Goal: Task Accomplishment & Management: Manage account settings

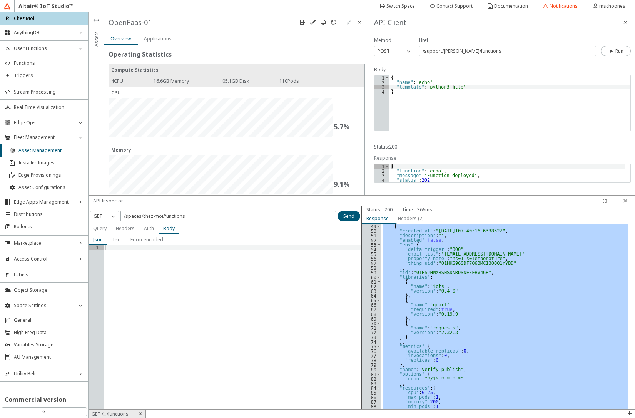
scroll to position [222, 0]
click at [627, 200] on iron-icon at bounding box center [625, 201] width 6 height 6
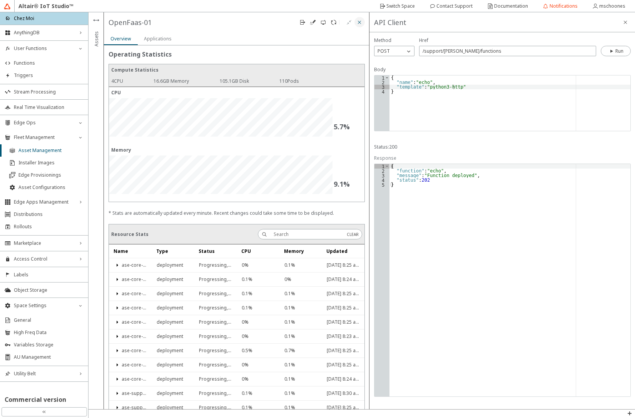
click at [360, 23] on iron-icon at bounding box center [359, 22] width 6 height 6
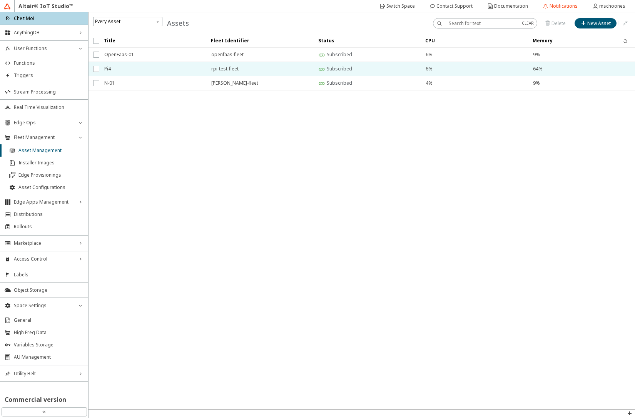
click at [117, 70] on span "Pi4" at bounding box center [152, 69] width 97 height 14
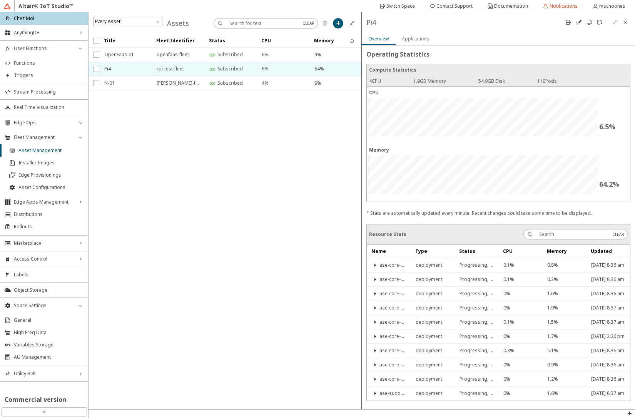
click at [0, 0] on slot "Applications" at bounding box center [0, 0] width 0 height 0
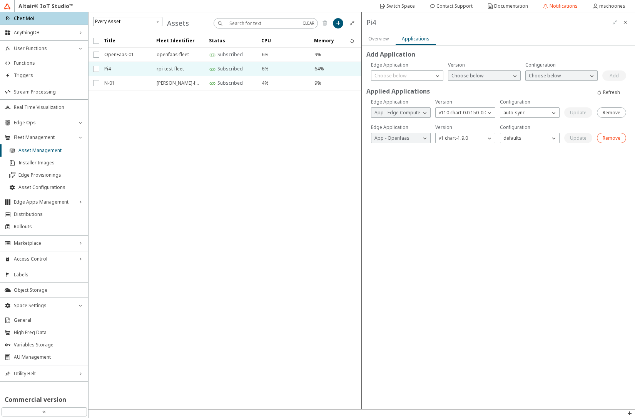
click at [0, 0] on slot "Remove" at bounding box center [0, 0] width 0 height 0
click at [616, 141] on paper-button "Remove" at bounding box center [611, 138] width 29 height 10
click at [522, 238] on paper-button "Remove" at bounding box center [512, 238] width 29 height 10
click at [313, 241] on iron-scroll-threshold "Title Fleet Identifier Status CPU Memory" at bounding box center [224, 221] width 273 height 375
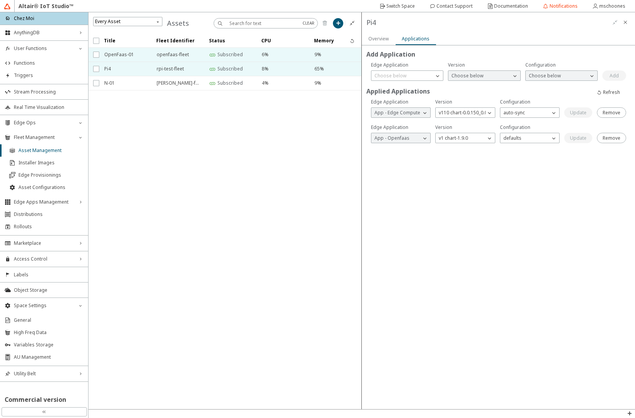
click at [119, 54] on span "OpenFaas-01" at bounding box center [125, 55] width 42 height 14
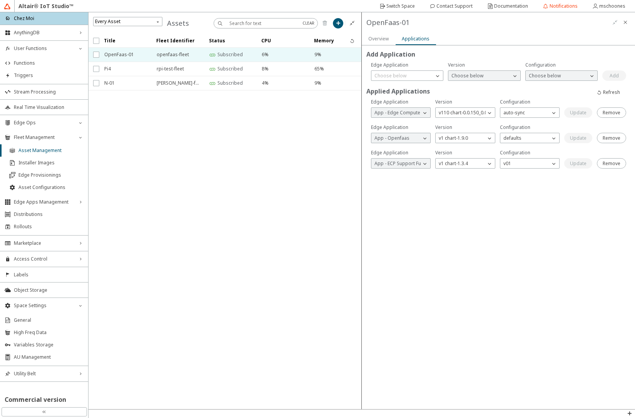
click at [0, 0] on slot "Overview" at bounding box center [0, 0] width 0 height 0
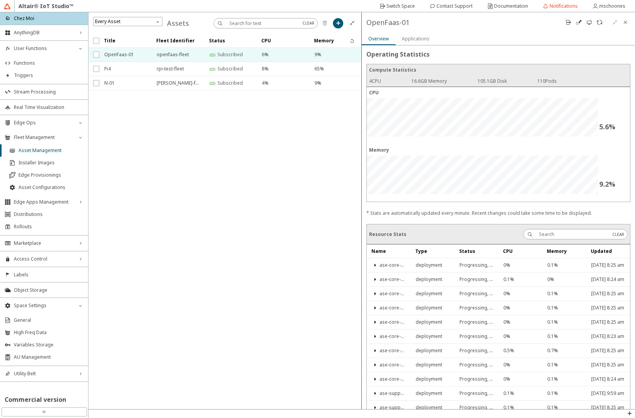
click at [362, 27] on div "OpenFaas-01" at bounding box center [224, 23] width 273 height 22
click at [588, 25] on iron-icon at bounding box center [589, 22] width 6 height 6
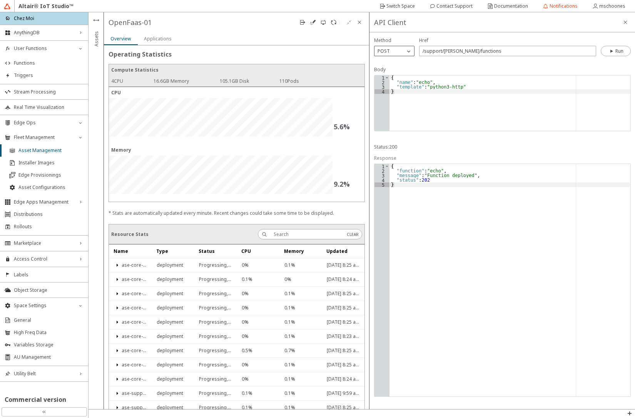
click at [397, 52] on div "POST" at bounding box center [389, 51] width 30 height 8
click at [392, 60] on p "GET" at bounding box center [394, 61] width 40 height 7
click at [610, 51] on iron-icon at bounding box center [611, 51] width 7 height 6
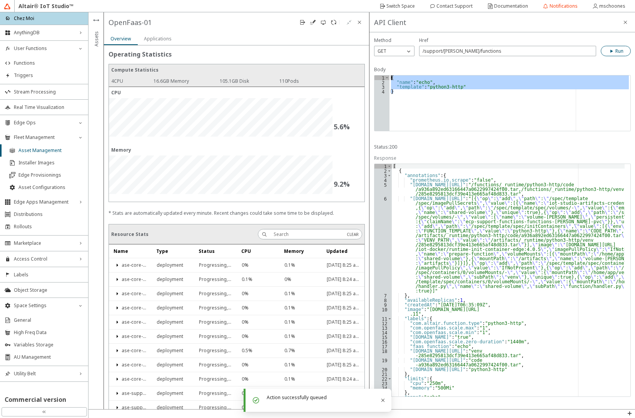
drag, startPoint x: 395, startPoint y: 97, endPoint x: 387, endPoint y: 75, distance: 23.0
click at [387, 75] on div "} 1 2 3 4 { "name" : "echo" , "template" : "python3-http" } XXXXXXXXXXXXXXXXXXX…" at bounding box center [502, 103] width 257 height 56
type textarea "{ "name": "echo","
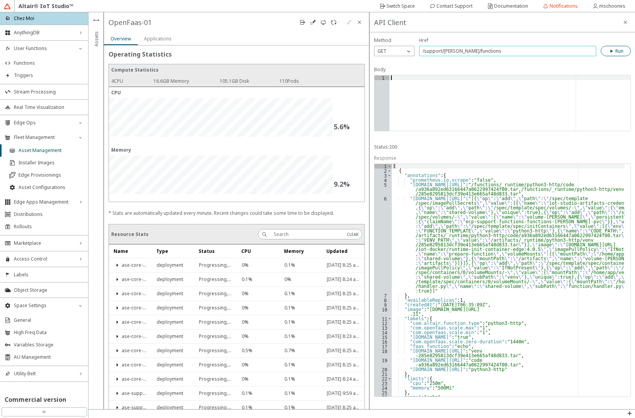
click at [508, 53] on input "/support/[PERSON_NAME]/functions" at bounding box center [507, 51] width 170 height 7
click at [0, 0] on slot "Run" at bounding box center [0, 0] width 0 height 0
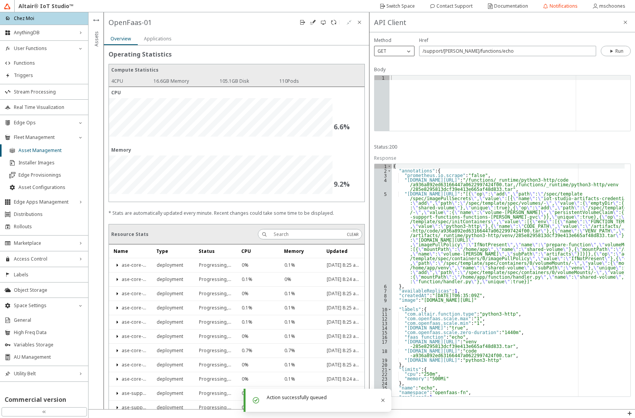
click at [402, 49] on div "GET" at bounding box center [389, 51] width 30 height 8
click at [385, 93] on span "DELETE" at bounding box center [385, 95] width 16 height 7
click at [0, 0] on slot "Run" at bounding box center [0, 0] width 0 height 0
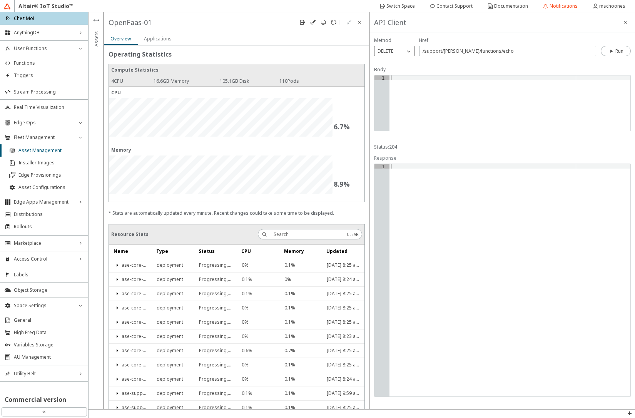
click at [397, 50] on div "DELETE" at bounding box center [389, 51] width 30 height 8
click at [395, 72] on p "POST" at bounding box center [394, 73] width 40 height 7
click at [480, 52] on input "/support/[PERSON_NAME]/functions/echo" at bounding box center [507, 51] width 170 height 7
click at [481, 52] on input "/support/[PERSON_NAME]/functions/echo" at bounding box center [507, 51] width 170 height 7
type input "/support/[PERSON_NAME]/functions"
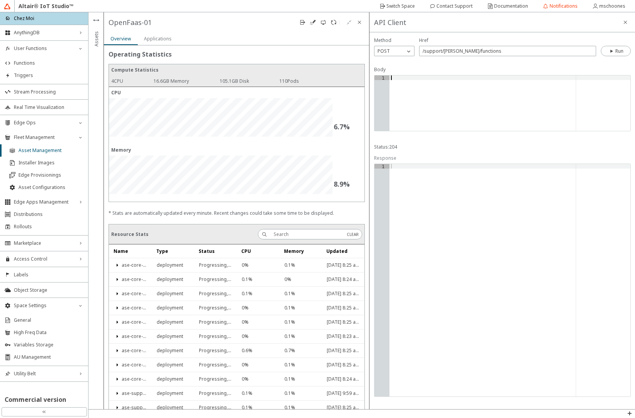
click at [455, 87] on div at bounding box center [509, 107] width 241 height 65
type textarea "{"
type textarea ""name": "echo""
click at [611, 51] on iron-icon at bounding box center [611, 51] width 7 height 6
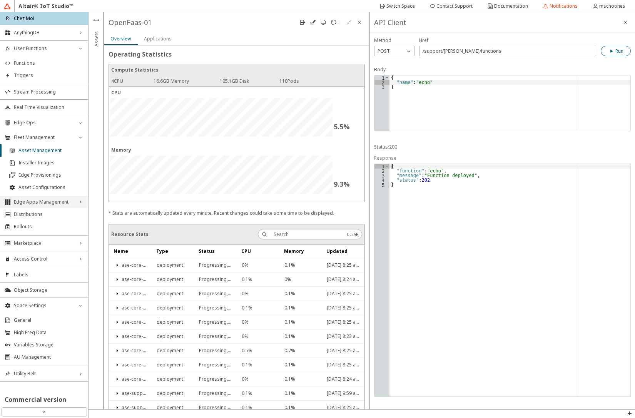
click at [59, 202] on span "Edge Apps Management" at bounding box center [44, 202] width 60 height 6
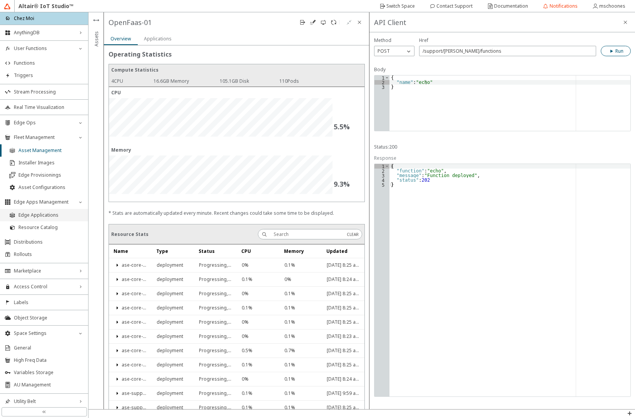
click at [58, 213] on span "Edge Applications" at bounding box center [50, 215] width 65 height 6
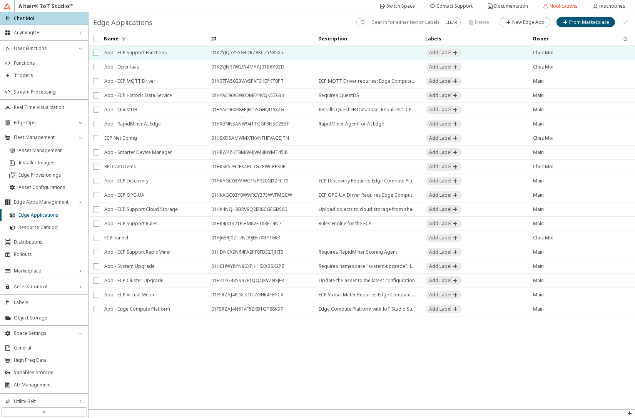
click at [129, 52] on span "App - ECP Support Functions" at bounding box center [152, 53] width 97 height 14
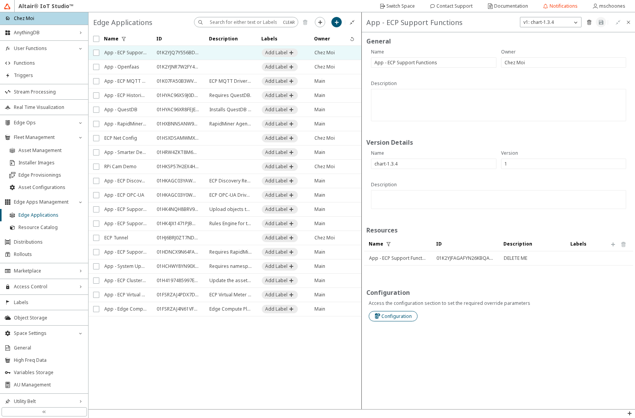
click at [0, 0] on slot "Configuration" at bounding box center [0, 0] width 0 height 0
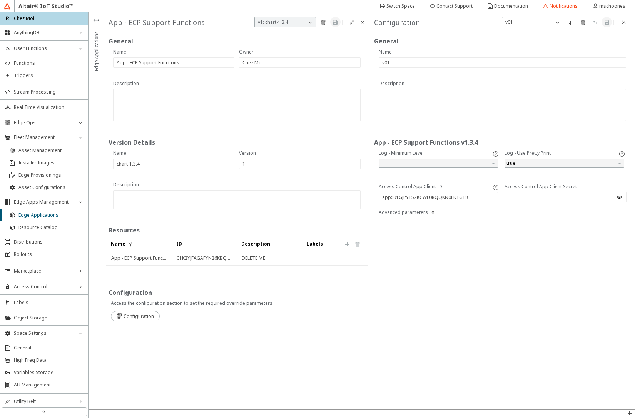
click at [616, 197] on iron-icon at bounding box center [619, 197] width 6 height 6
click at [627, 23] on paper-button at bounding box center [623, 22] width 10 height 10
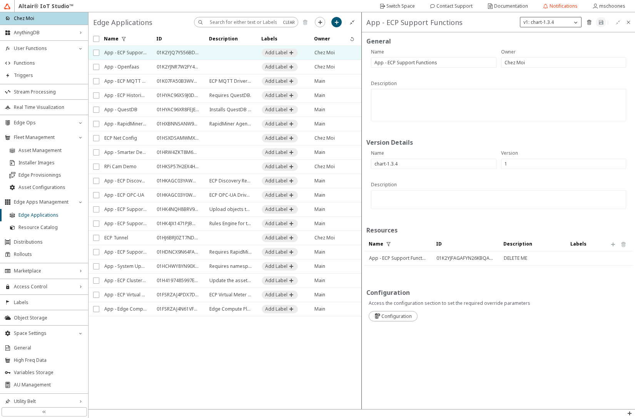
click at [550, 23] on p "v1: chart-1.3.4" at bounding box center [538, 22] width 37 height 7
click at [0, 0] on slot "New Version" at bounding box center [0, 0] width 0 height 0
type input "2"
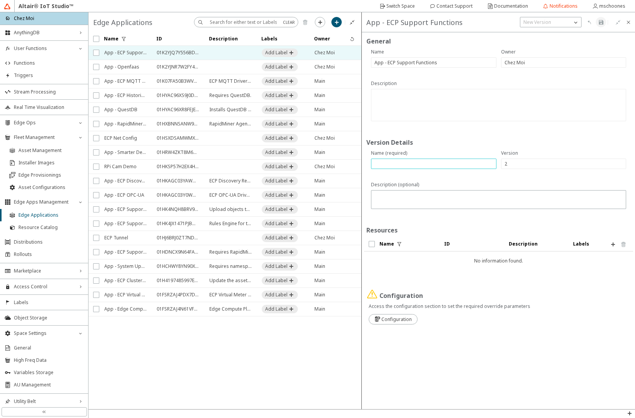
click at [423, 163] on input "text" at bounding box center [433, 163] width 118 height 7
type input "chart-1.4.0"
click at [615, 244] on iron-icon at bounding box center [613, 244] width 6 height 6
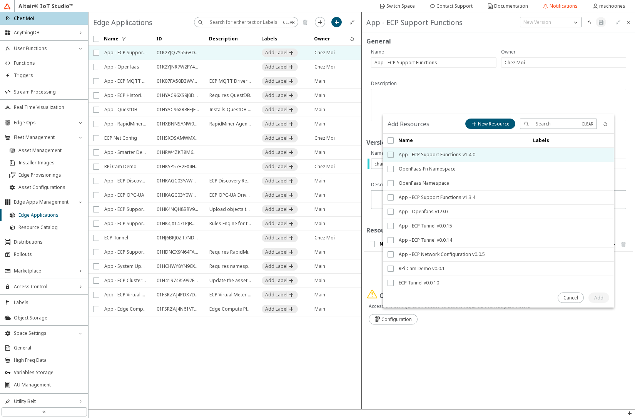
click at [390, 156] on input "checkbox" at bounding box center [389, 155] width 5 height 6
checkbox input "true"
click at [593, 295] on paper-button "Add" at bounding box center [598, 297] width 21 height 10
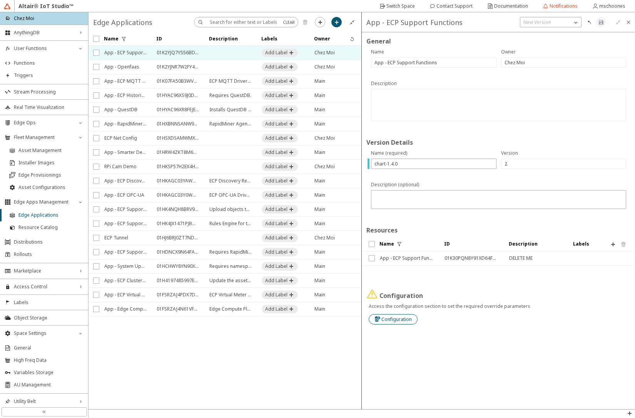
click at [0, 0] on slot "Configuration" at bounding box center [0, 0] width 0 height 0
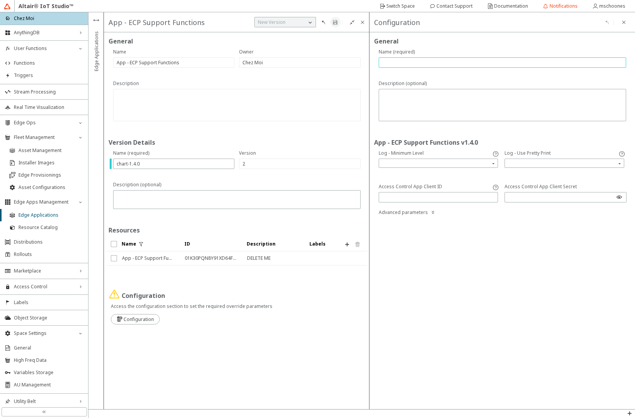
click at [415, 61] on input "text" at bounding box center [502, 62] width 240 height 7
click at [539, 166] on input "search" at bounding box center [564, 163] width 117 height 12
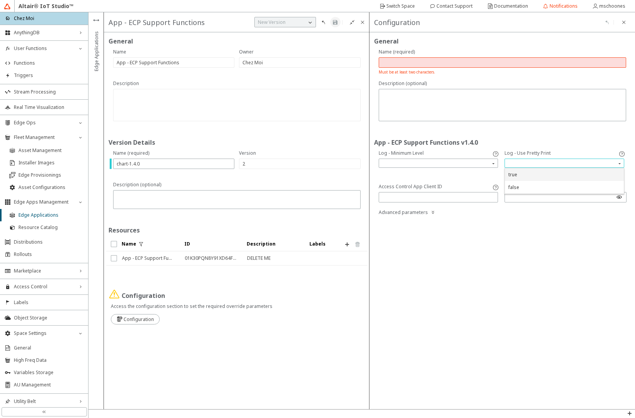
click at [524, 178] on div "true" at bounding box center [564, 174] width 119 height 13
click at [621, 197] on iron-icon at bounding box center [619, 197] width 6 height 6
click at [436, 197] on input "text" at bounding box center [438, 197] width 113 height 7
paste input "app::01GJPY152KCWF0RQQKN0FKTG18"
type input "app::01GJPY152KCWF0RQQKN0FKTG18"
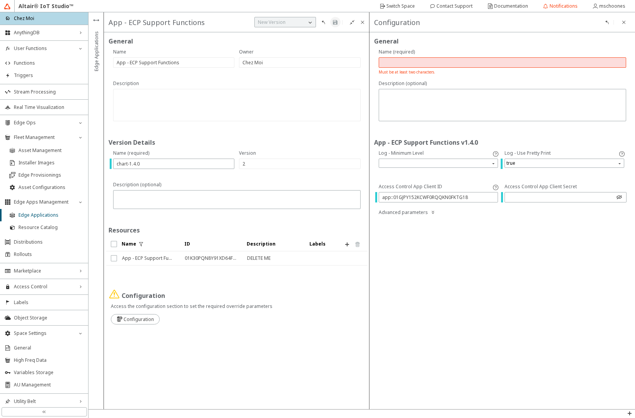
click at [402, 64] on input "text" at bounding box center [502, 62] width 240 height 7
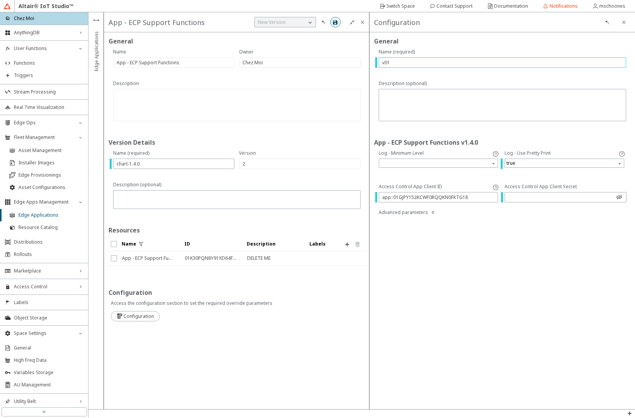
type input "v01"
click at [337, 19] on iron-icon at bounding box center [335, 22] width 6 height 6
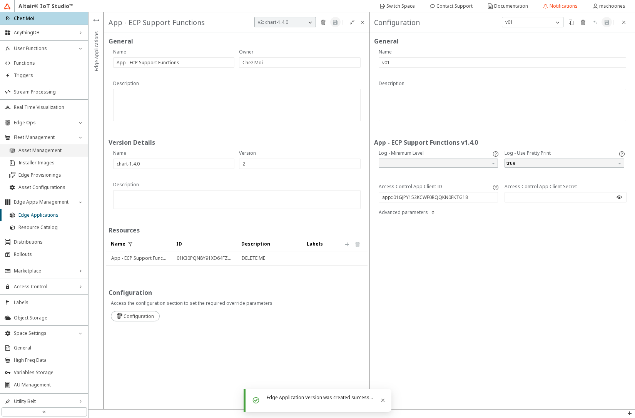
click at [13, 149] on icon at bounding box center [12, 150] width 6 height 6
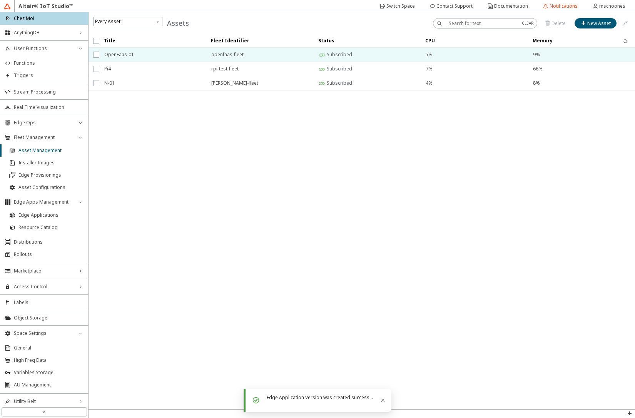
click at [127, 56] on span "OpenFaas-01" at bounding box center [152, 55] width 97 height 14
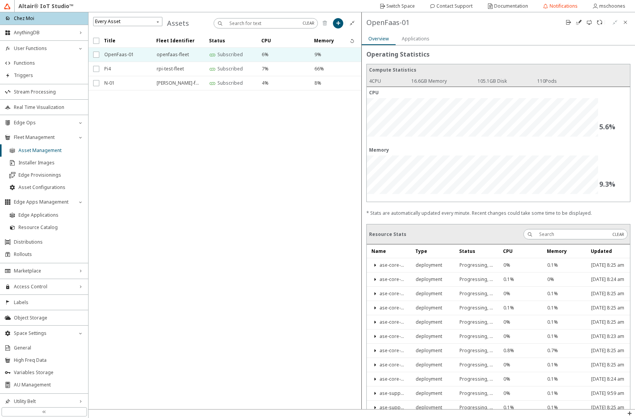
click at [0, 0] on slot "Applications" at bounding box center [0, 0] width 0 height 0
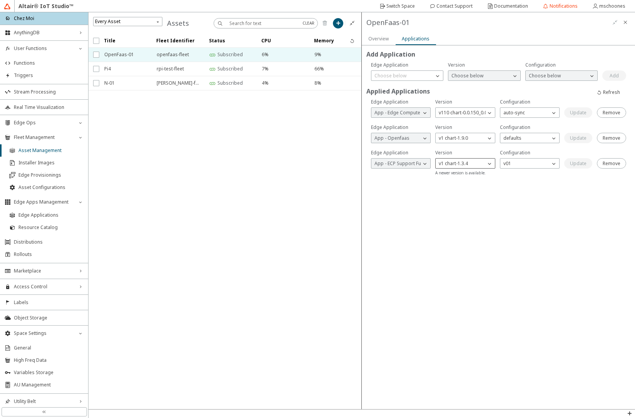
click at [450, 164] on p "v1 chart-1.3.4" at bounding box center [452, 163] width 35 height 7
click at [453, 186] on span "v2 chart-1.4.0" at bounding box center [453, 185] width 29 height 7
click at [509, 163] on p "Choose below" at bounding box center [519, 163] width 38 height 7
click at [512, 176] on p "v01" at bounding box center [529, 174] width 59 height 7
click at [0, 0] on slot "Update" at bounding box center [0, 0] width 0 height 0
